Goal: Task Accomplishment & Management: Manage account settings

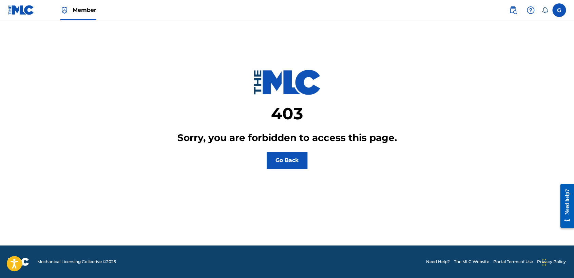
click at [561, 10] on label at bounding box center [559, 10] width 14 height 14
click at [559, 10] on input "G German [PERSON_NAME] [EMAIL_ADDRESS][DOMAIN_NAME] Notification Preferences Pr…" at bounding box center [559, 10] width 0 height 0
click at [490, 96] on p "Log out" at bounding box center [494, 96] width 16 height 6
click at [559, 10] on input "G German [PERSON_NAME] [EMAIL_ADDRESS][DOMAIN_NAME] Notification Preferences Pr…" at bounding box center [559, 10] width 0 height 0
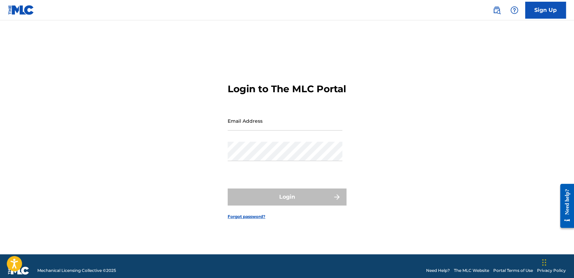
type input "[EMAIL_ADDRESS][DOMAIN_NAME]"
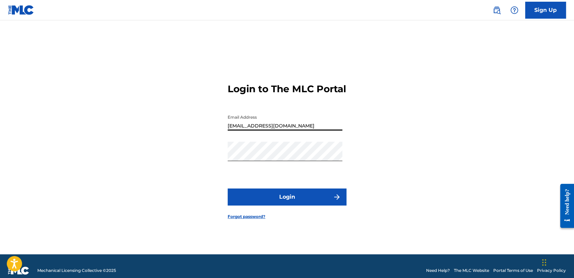
drag, startPoint x: 309, startPoint y: 128, endPoint x: 187, endPoint y: 132, distance: 122.3
click at [187, 132] on div "Login to The MLC Portal Email Address [EMAIL_ADDRESS][DOMAIN_NAME] Password Log…" at bounding box center [287, 145] width 475 height 217
type input "B"
